Goal: Task Accomplishment & Management: Manage account settings

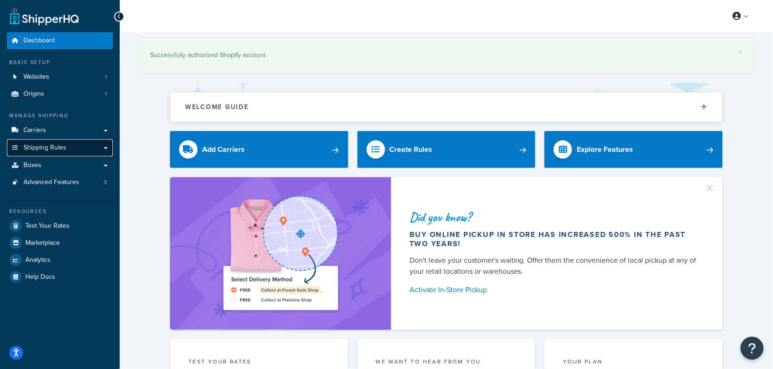
click at [52, 144] on span "Shipping Rules" at bounding box center [44, 148] width 43 height 8
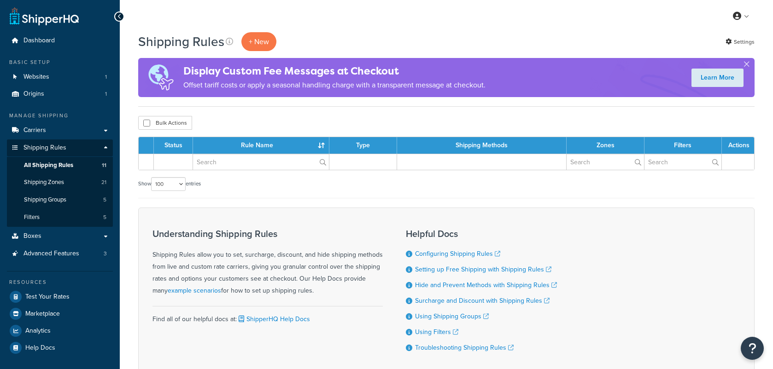
select select "100"
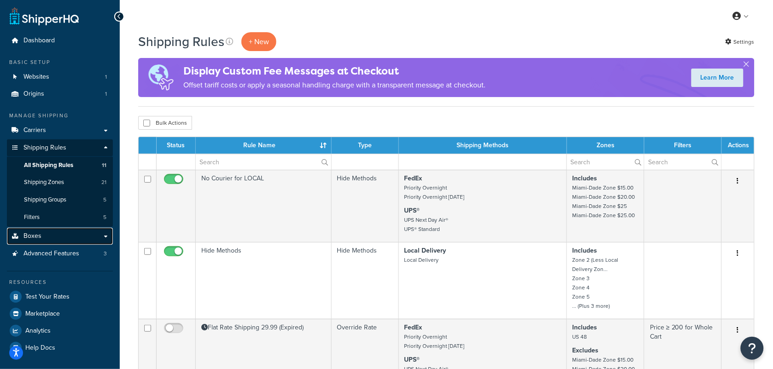
click at [41, 240] on link "Boxes" at bounding box center [60, 236] width 106 height 17
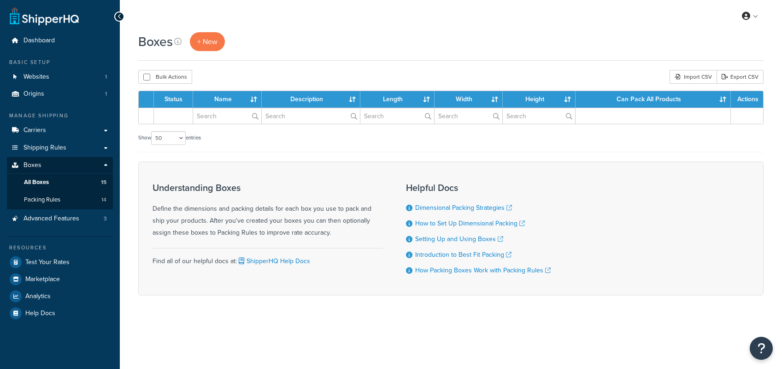
select select "50"
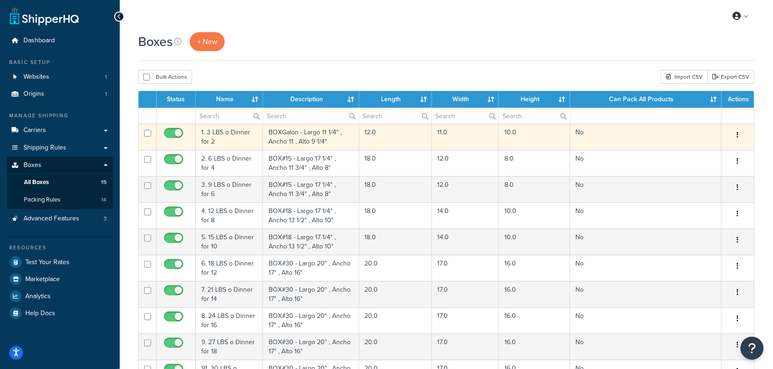
click at [247, 134] on td "1. 3 LBS o Dinner for 2" at bounding box center [229, 137] width 67 height 26
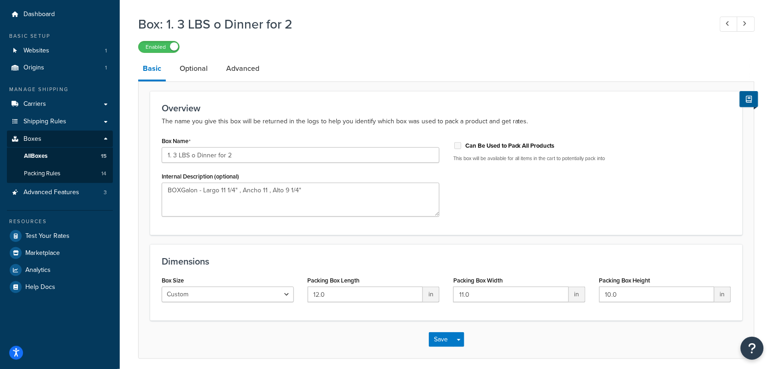
scroll to position [6, 0]
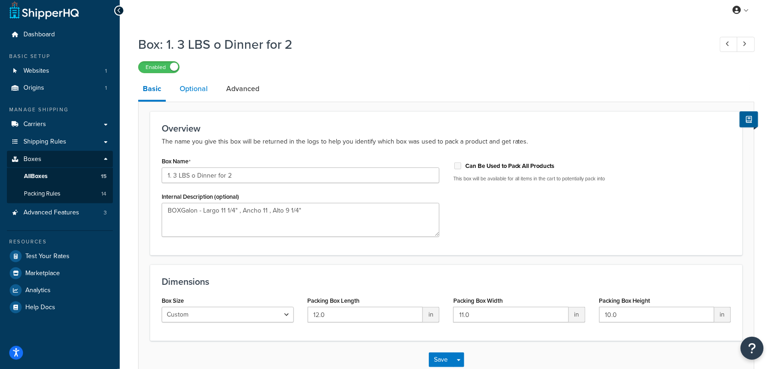
click at [192, 91] on link "Optional" at bounding box center [193, 89] width 37 height 22
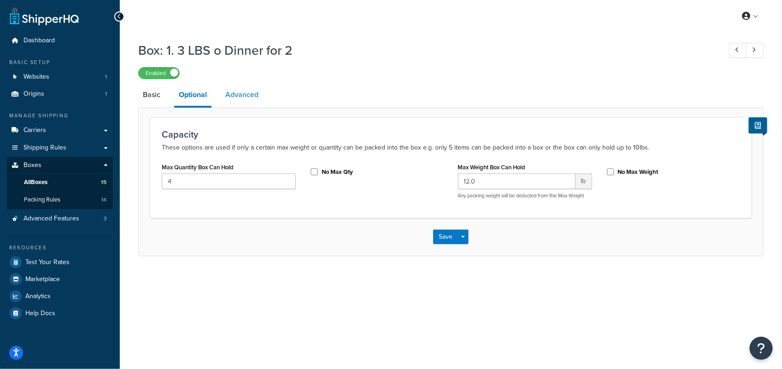
click at [242, 88] on link "Advanced" at bounding box center [242, 95] width 42 height 22
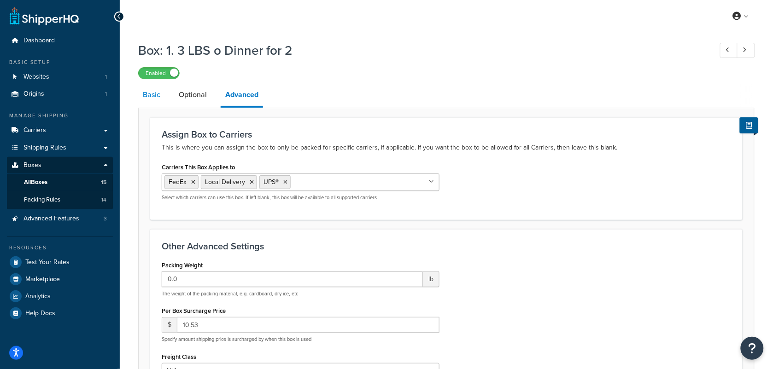
click at [151, 95] on link "Basic" at bounding box center [151, 95] width 27 height 22
